Goal: Task Accomplishment & Management: Use online tool/utility

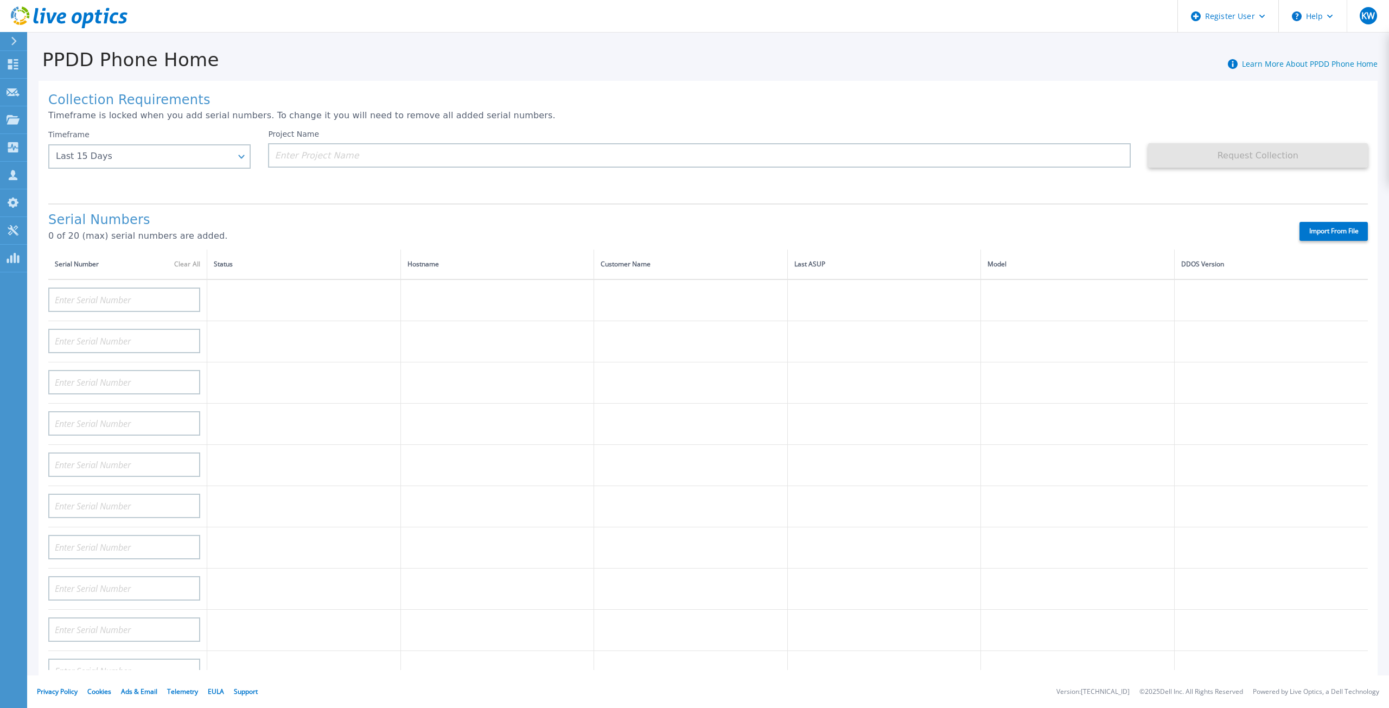
click at [256, 156] on div "Timeframe Last 15 Days Last 15 Days Last 2 Months Last 6 Months Last 1 Year Las…" at bounding box center [158, 162] width 220 height 65
click at [248, 156] on div "Last 15 Days" at bounding box center [149, 156] width 202 height 24
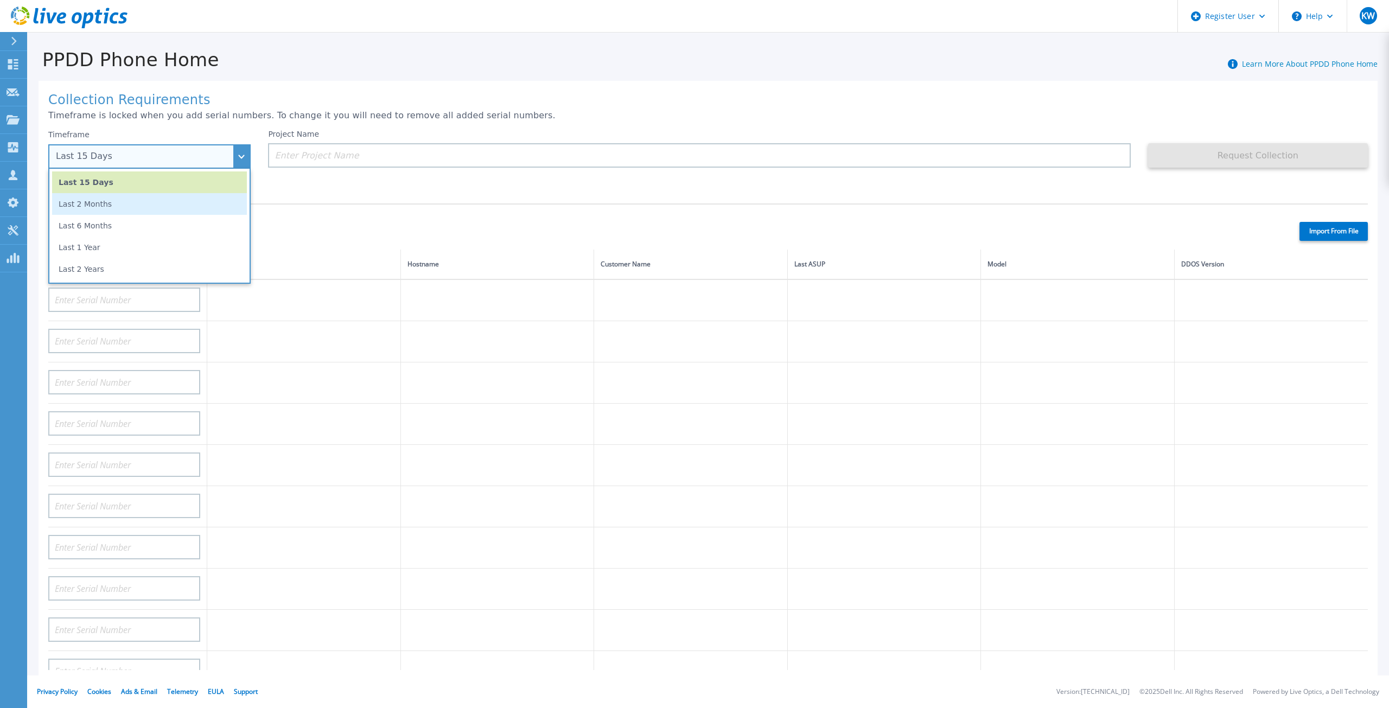
click at [170, 199] on li "Last 2 Months" at bounding box center [149, 204] width 195 height 22
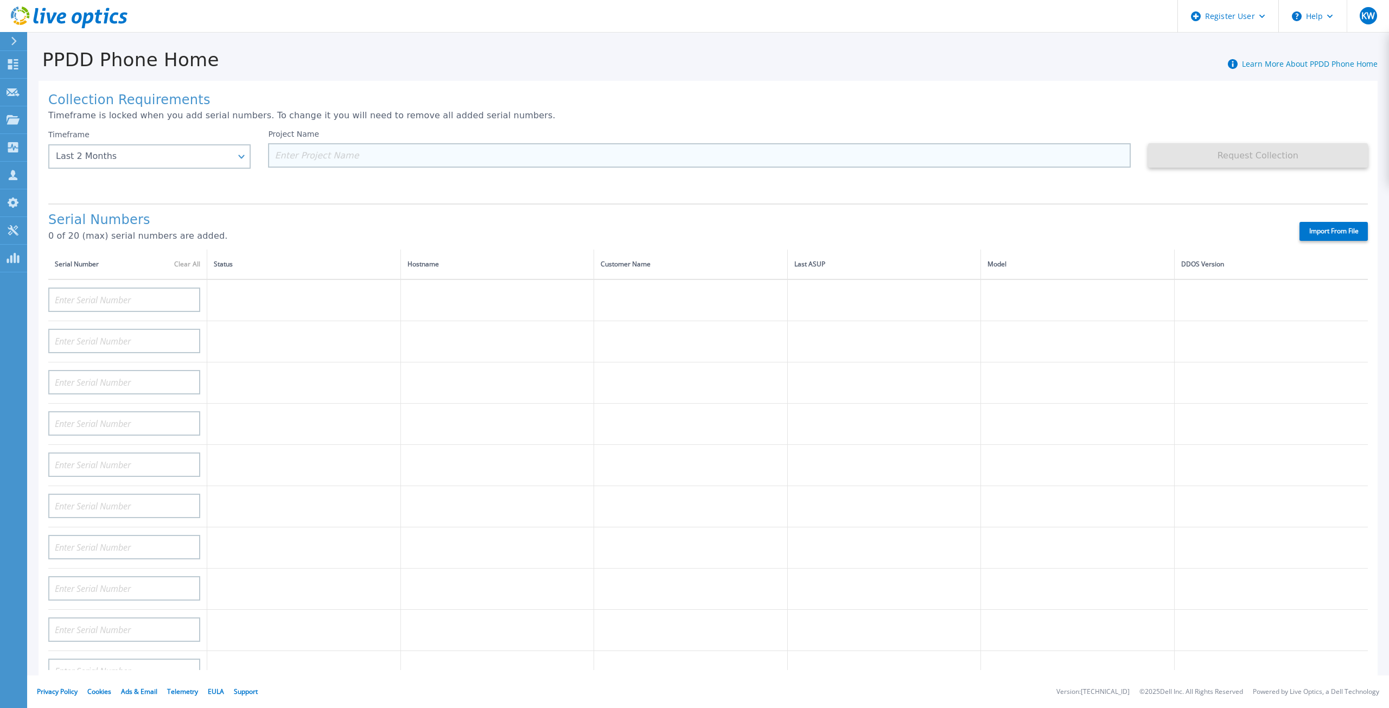
click at [437, 160] on input at bounding box center [699, 155] width 862 height 24
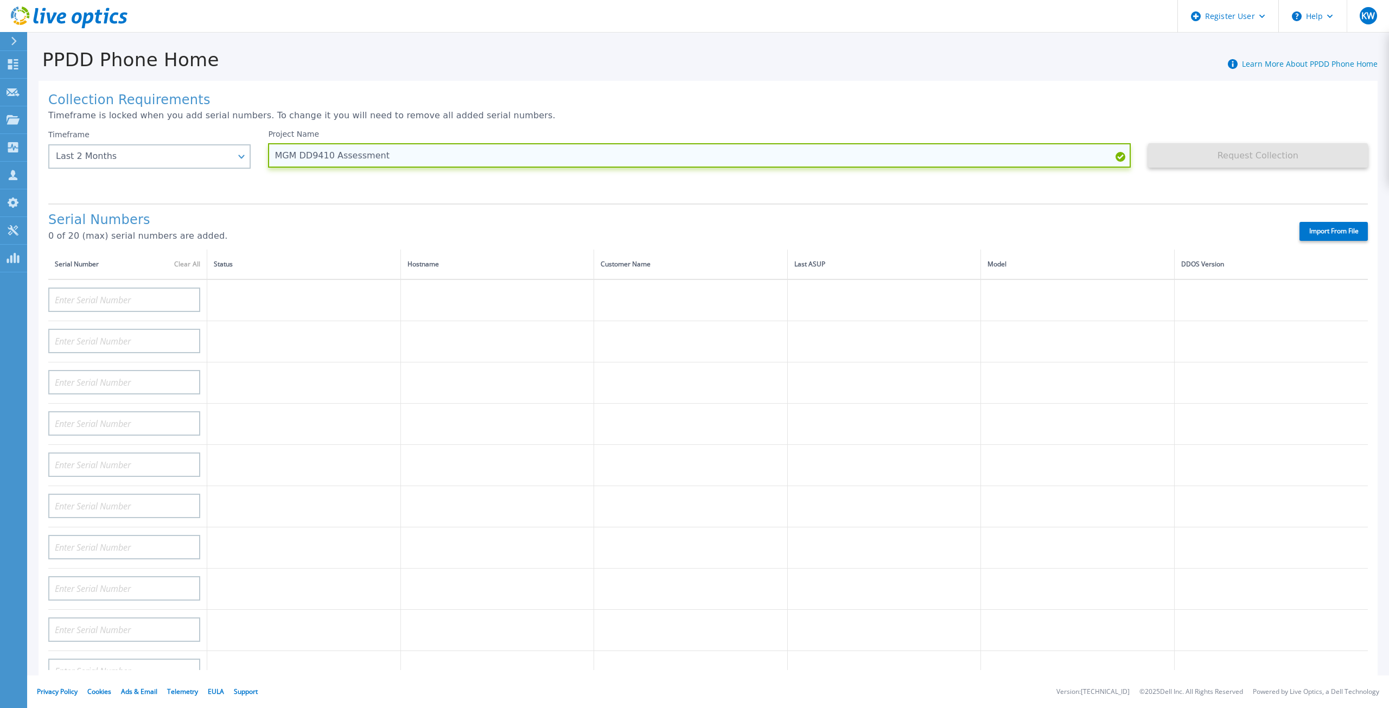
type input "MGM DD9410 Assessment"
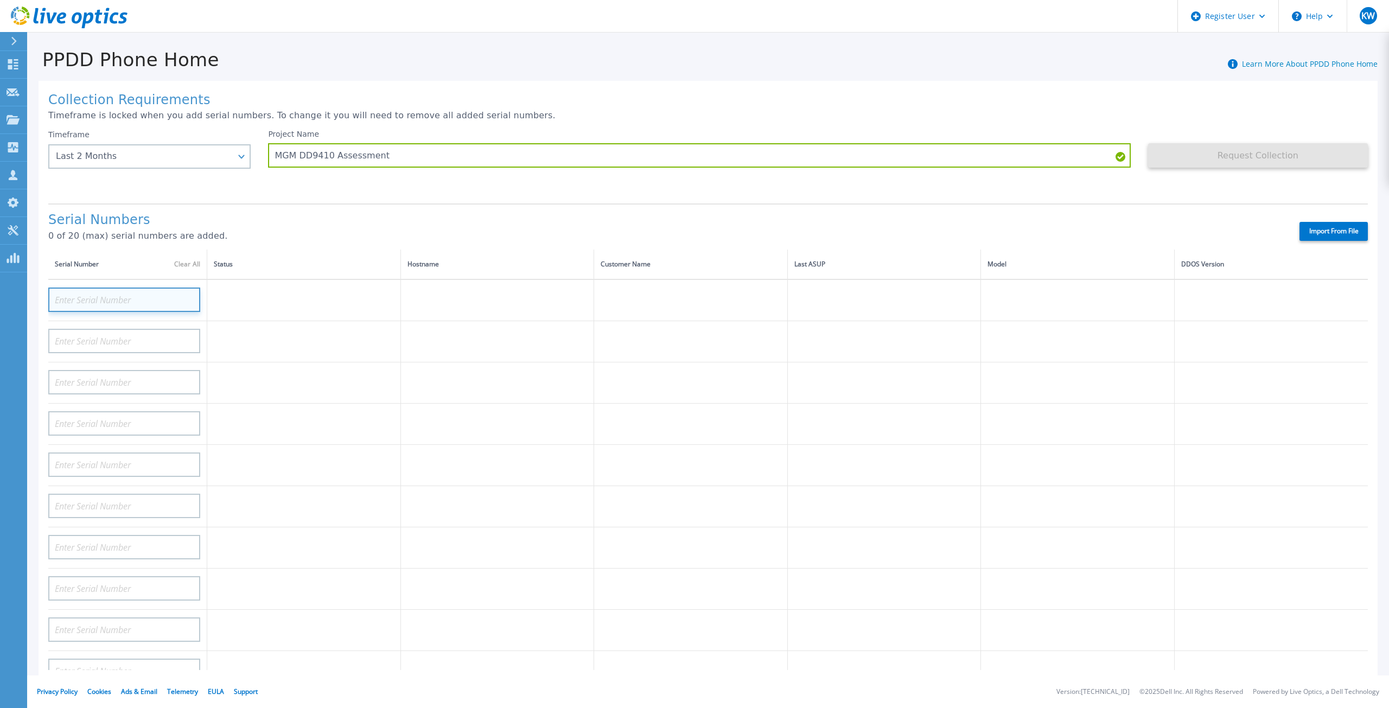
click at [157, 288] on input at bounding box center [124, 300] width 152 height 24
paste input "APX00244104132"
type input "APX00244104132"
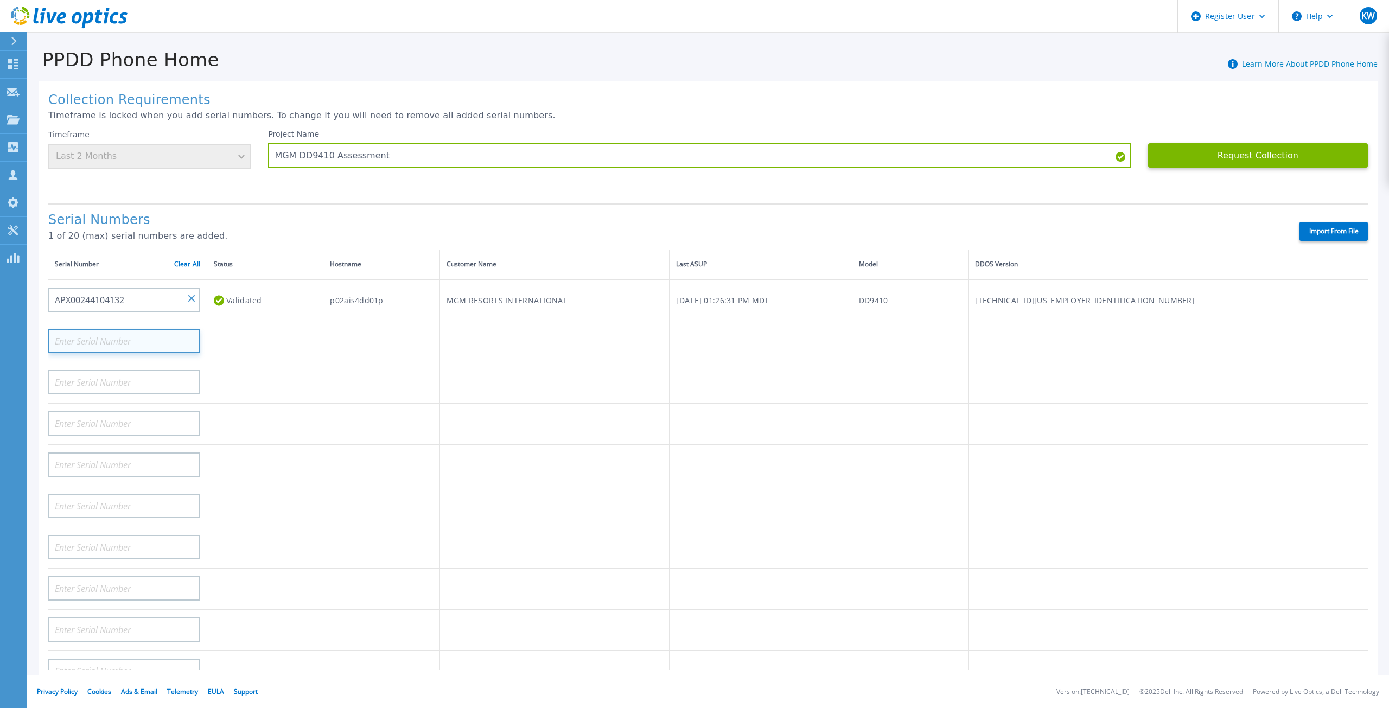
click at [157, 329] on input at bounding box center [124, 341] width 152 height 24
paste input "APX00244105587"
type input "APX00244105587"
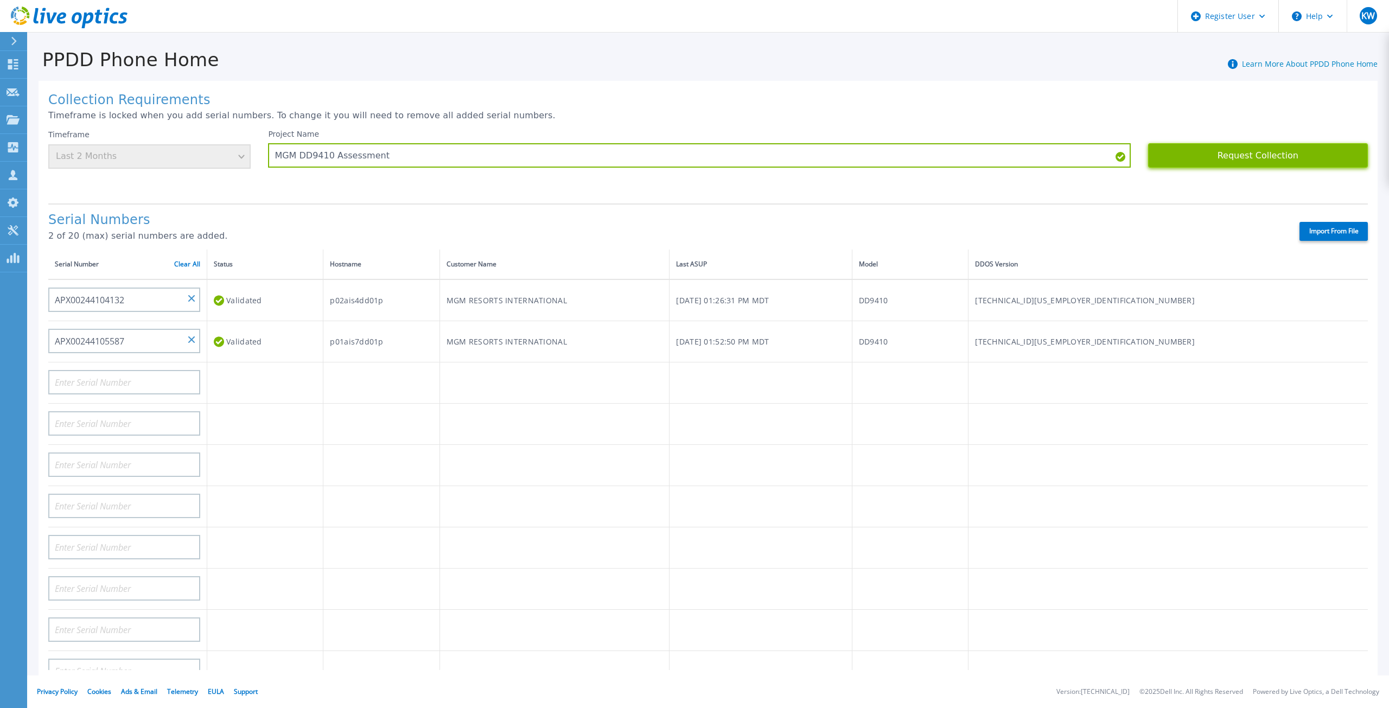
click at [1290, 155] on button "Request Collection" at bounding box center [1258, 155] width 220 height 24
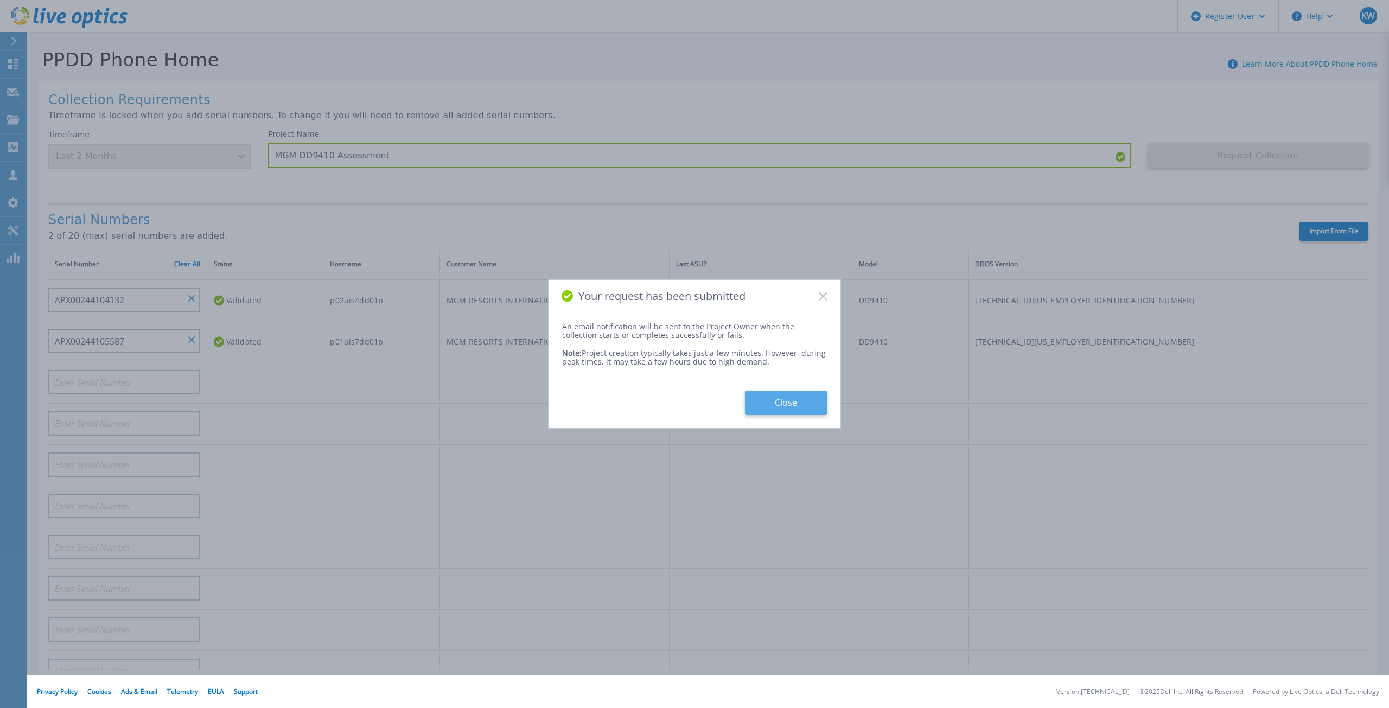
click at [804, 399] on button "Close" at bounding box center [786, 403] width 82 height 24
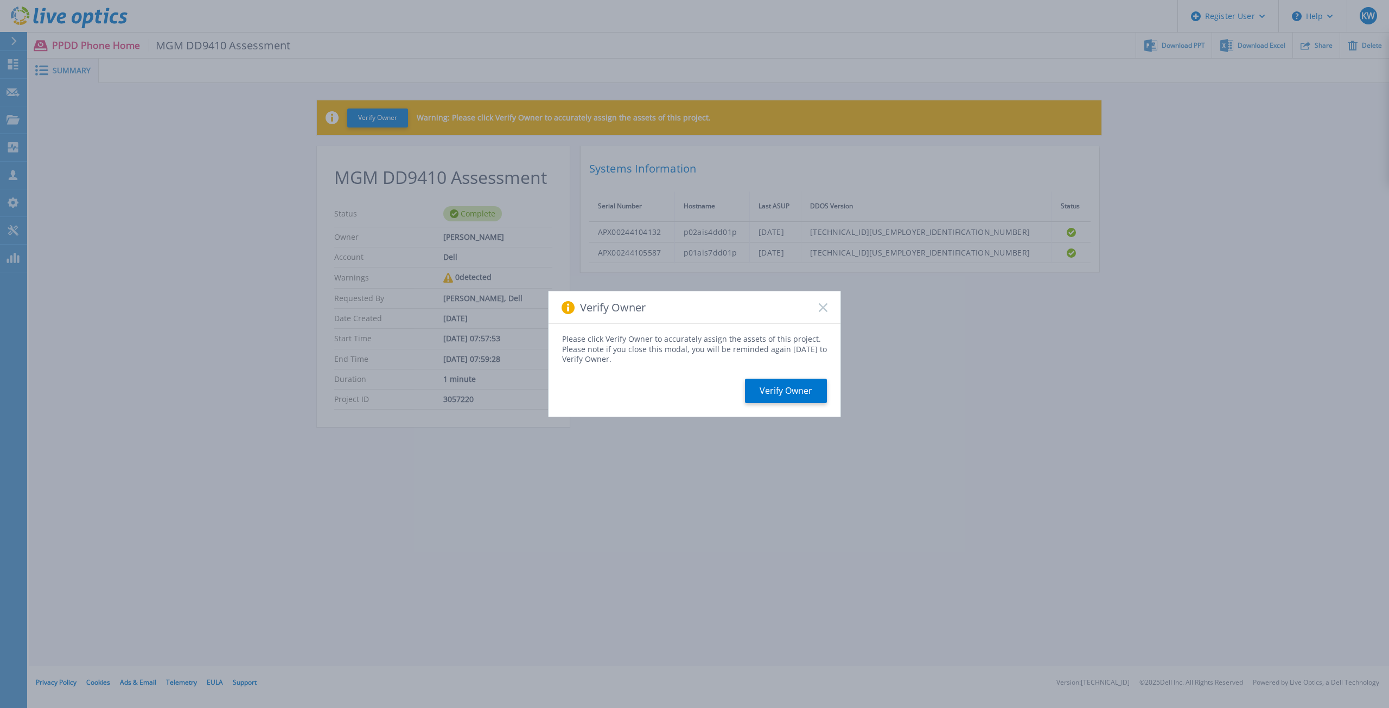
click at [823, 307] on rect at bounding box center [822, 307] width 9 height 9
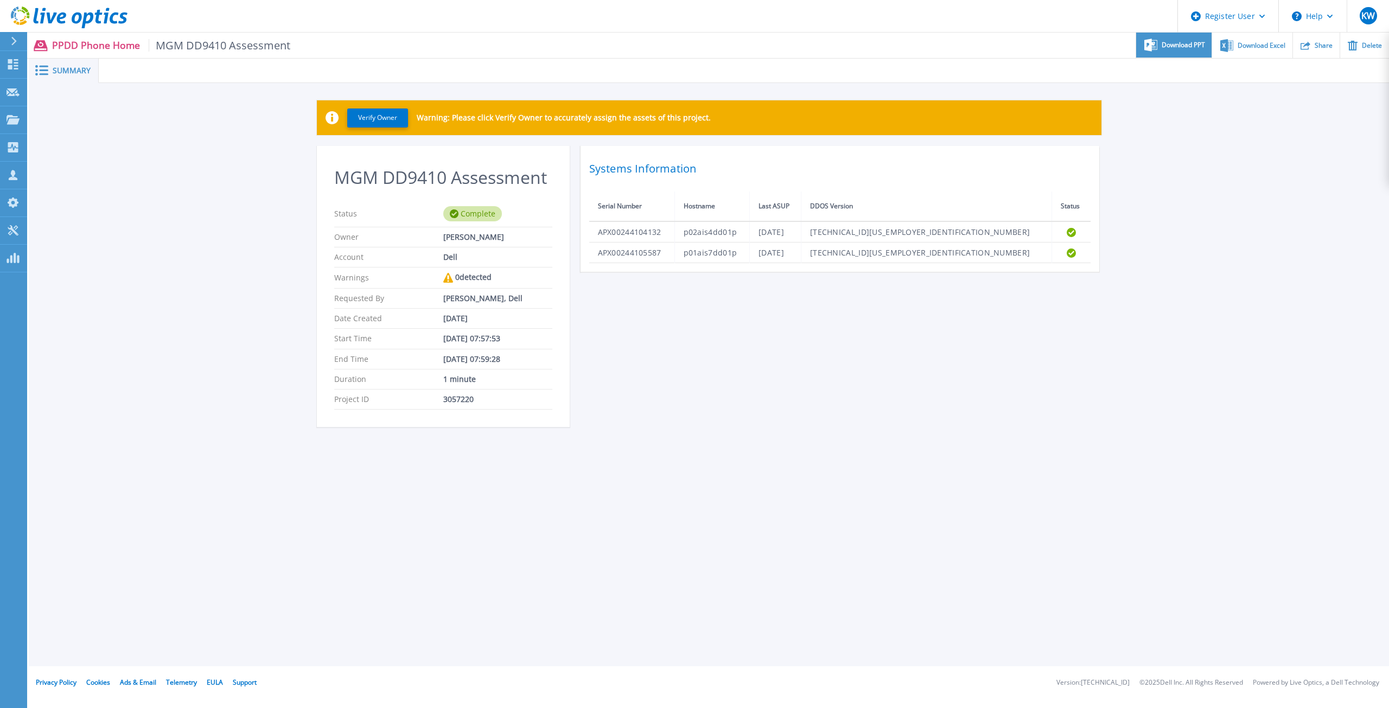
click at [1160, 46] on div "Download PPT" at bounding box center [1173, 46] width 75 height 26
click at [1264, 43] on span "Download Excel" at bounding box center [1262, 45] width 48 height 7
